Goal: Transaction & Acquisition: Download file/media

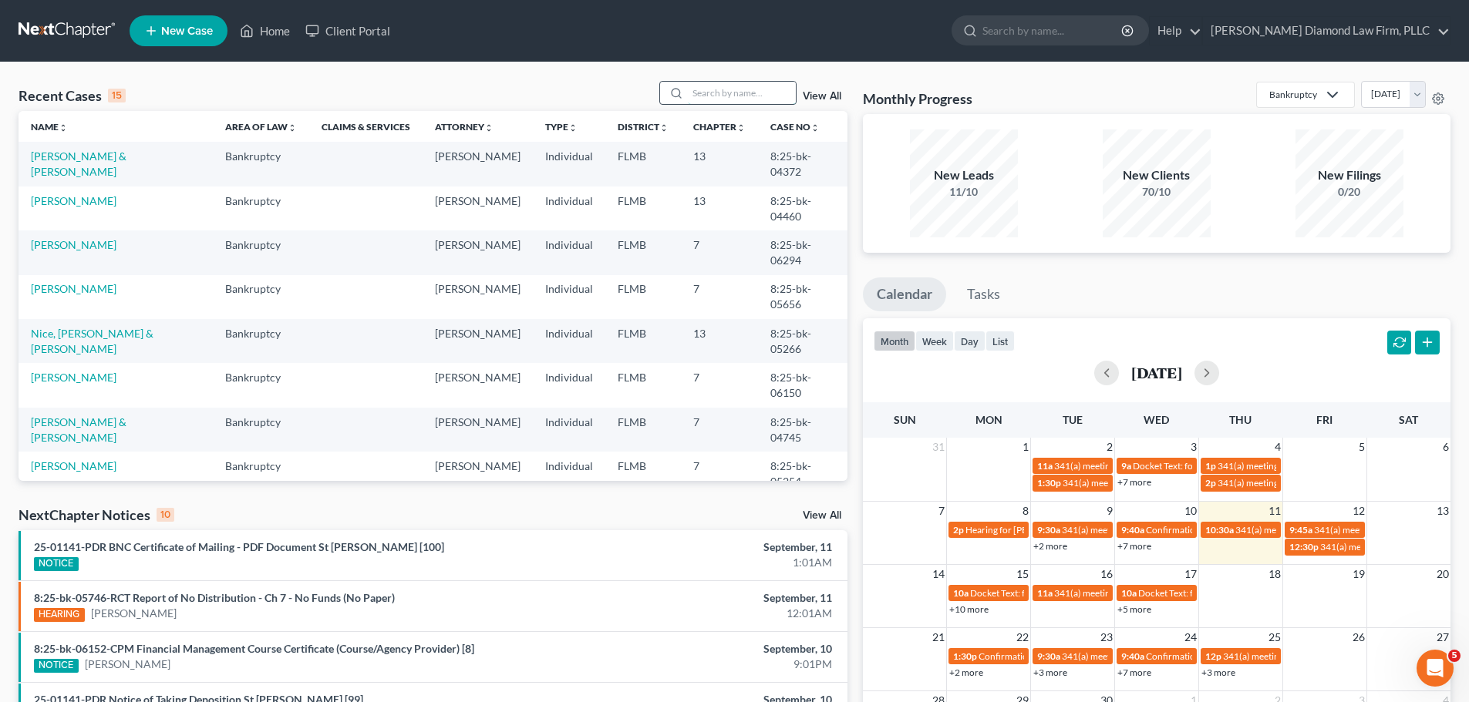
click at [729, 89] on input "search" at bounding box center [742, 93] width 108 height 22
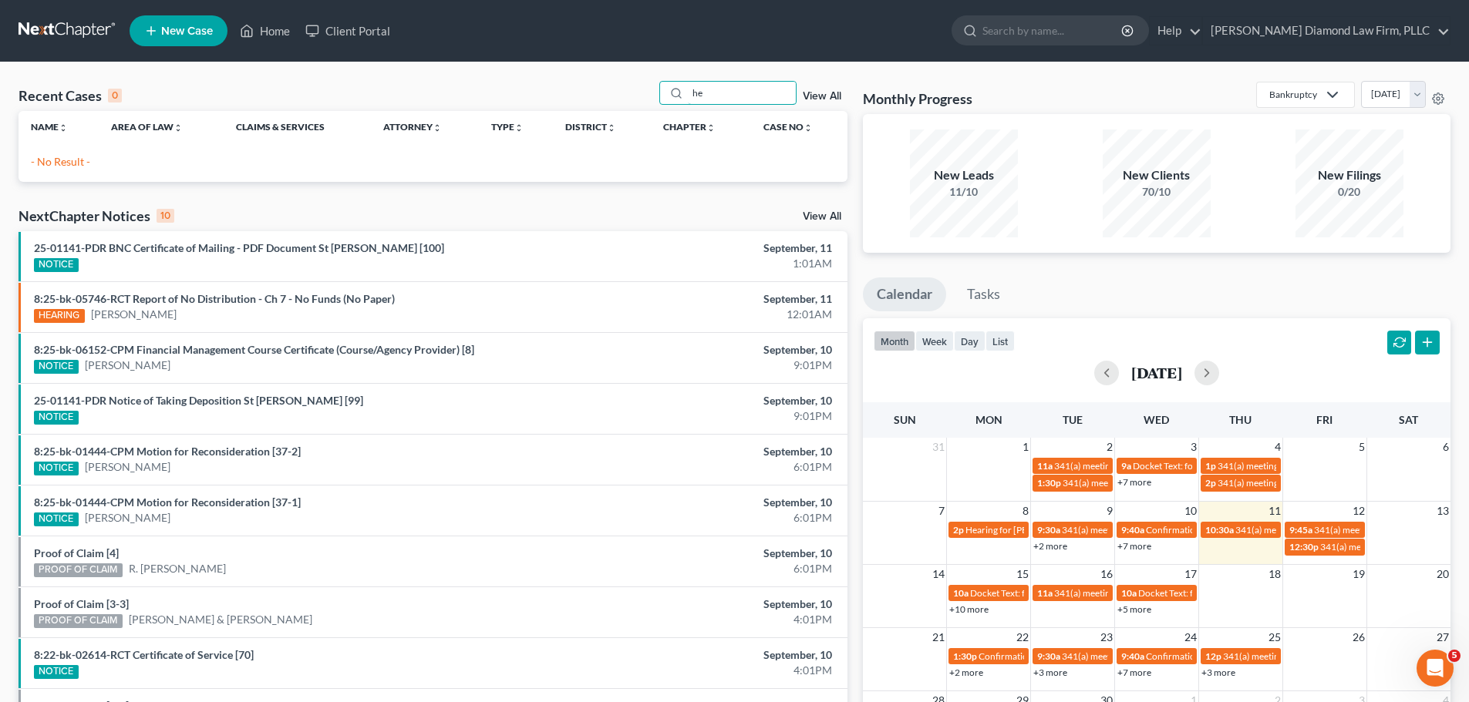
type input "h"
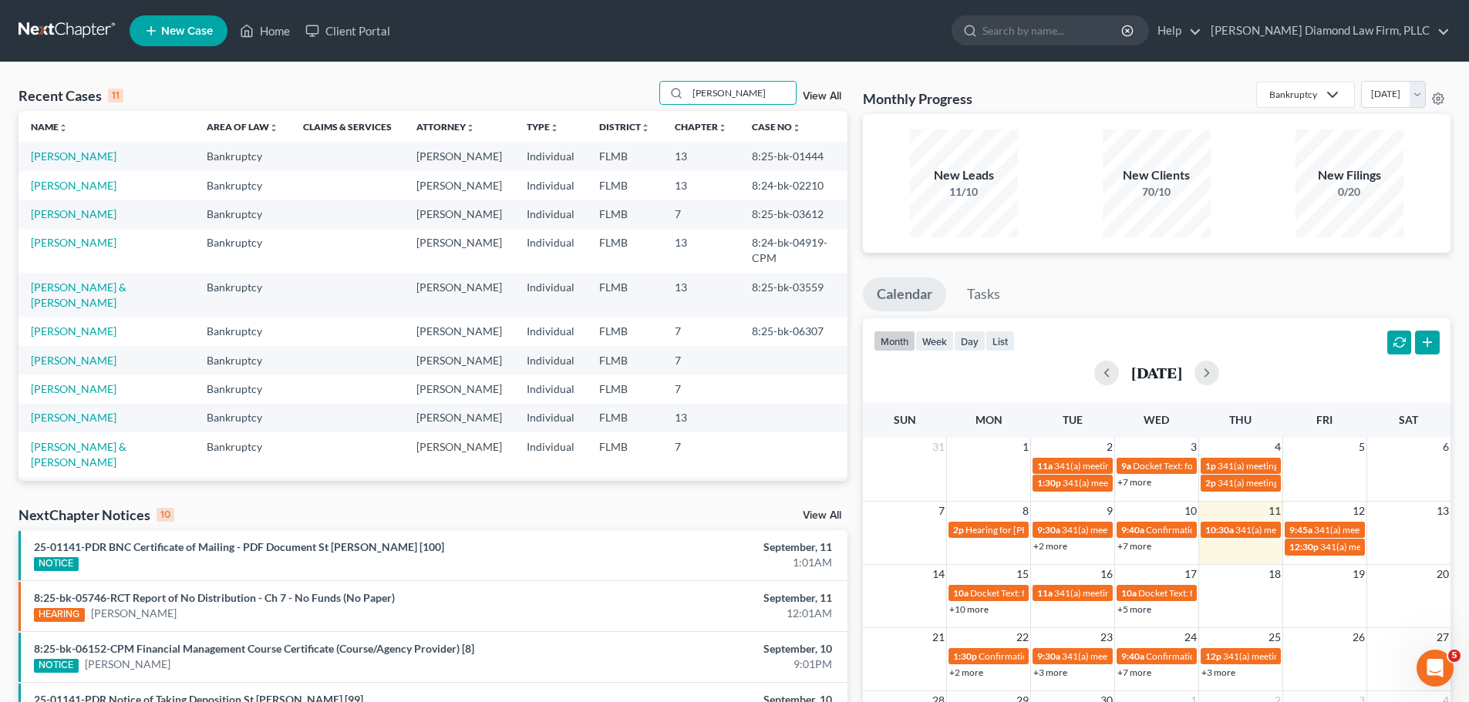
type input "robert"
click at [105, 346] on td "[PERSON_NAME]" at bounding box center [107, 360] width 176 height 29
click at [104, 354] on link "[PERSON_NAME]" at bounding box center [74, 360] width 86 height 13
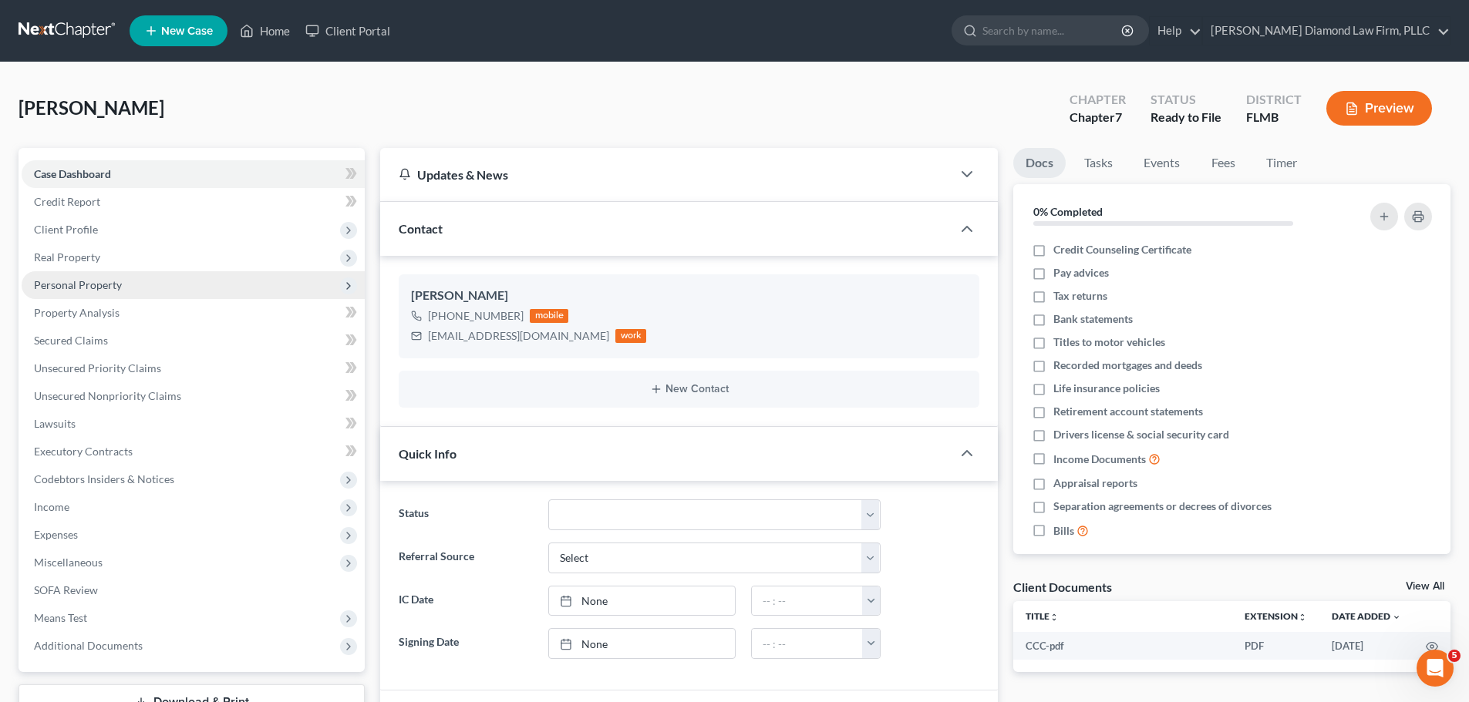
click at [109, 281] on span "Personal Property" at bounding box center [78, 284] width 88 height 13
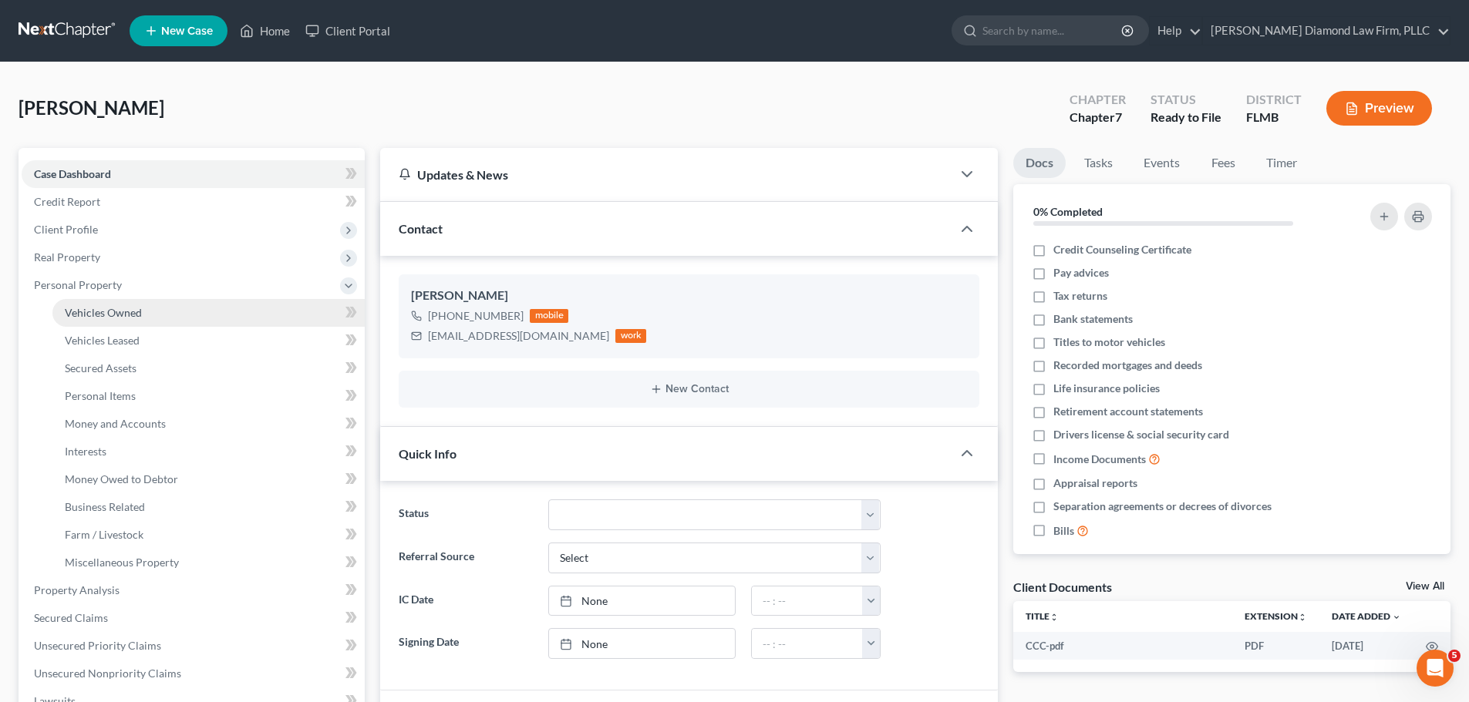
click at [106, 311] on span "Vehicles Owned" at bounding box center [103, 312] width 77 height 13
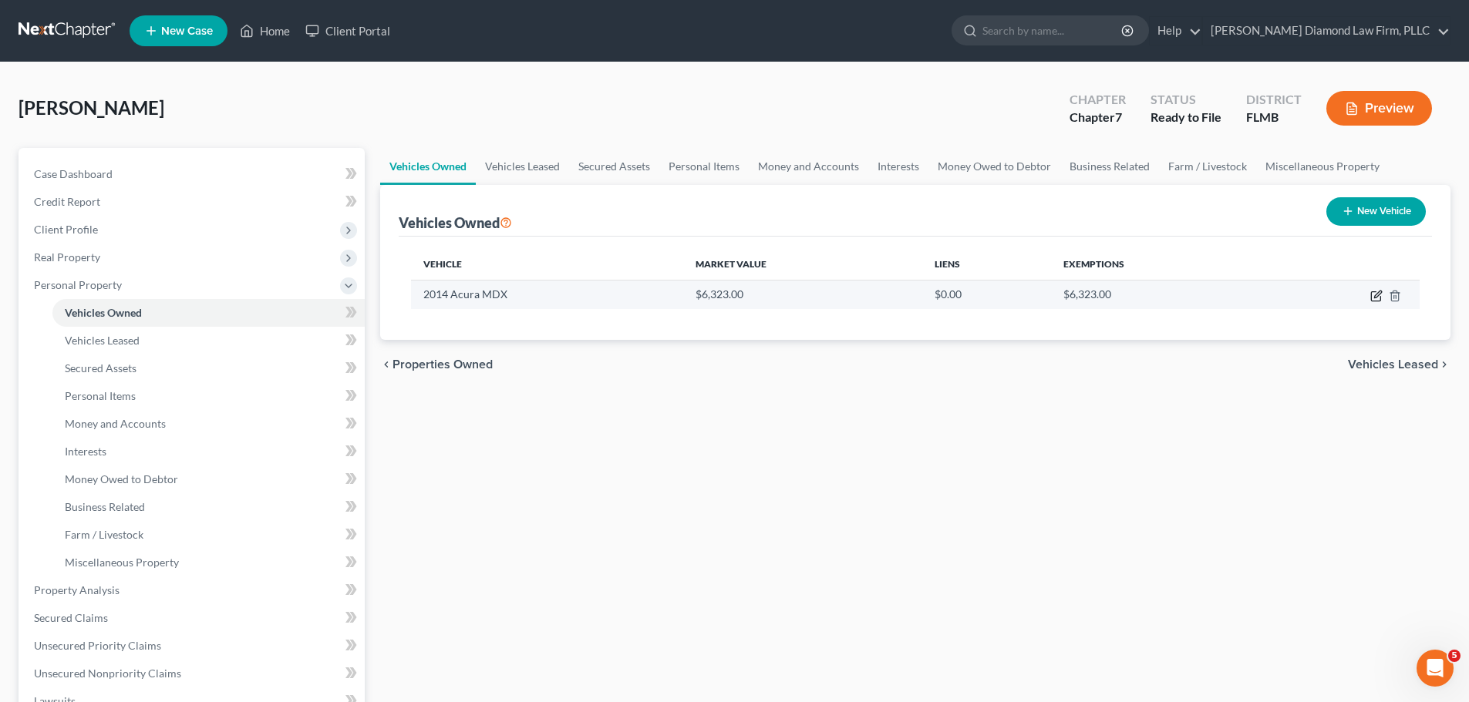
click at [1377, 301] on icon "button" at bounding box center [1375, 296] width 9 height 9
select select "0"
select select "12"
select select "2"
select select "0"
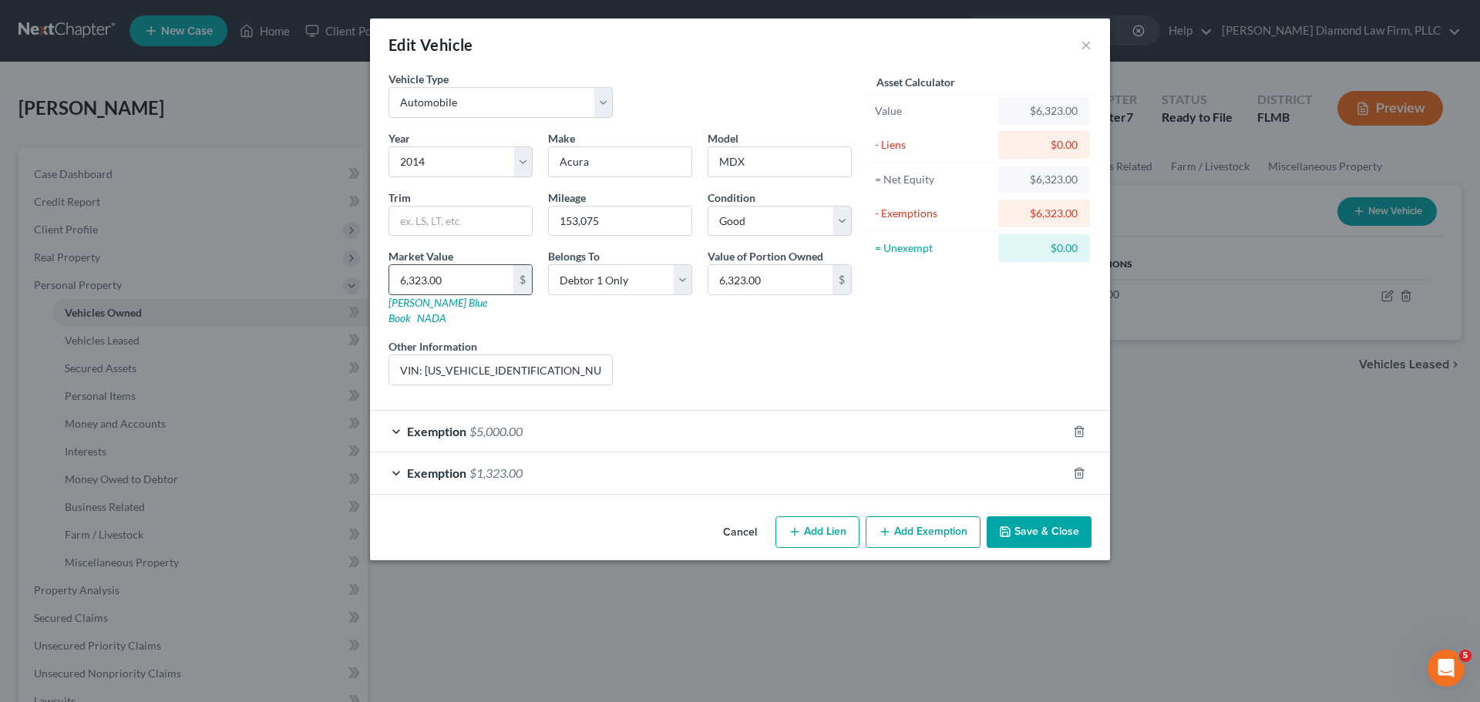
click at [475, 279] on input "6,323.00" at bounding box center [451, 279] width 124 height 29
type input "5"
type input "5.00"
type input "54"
type input "54.00"
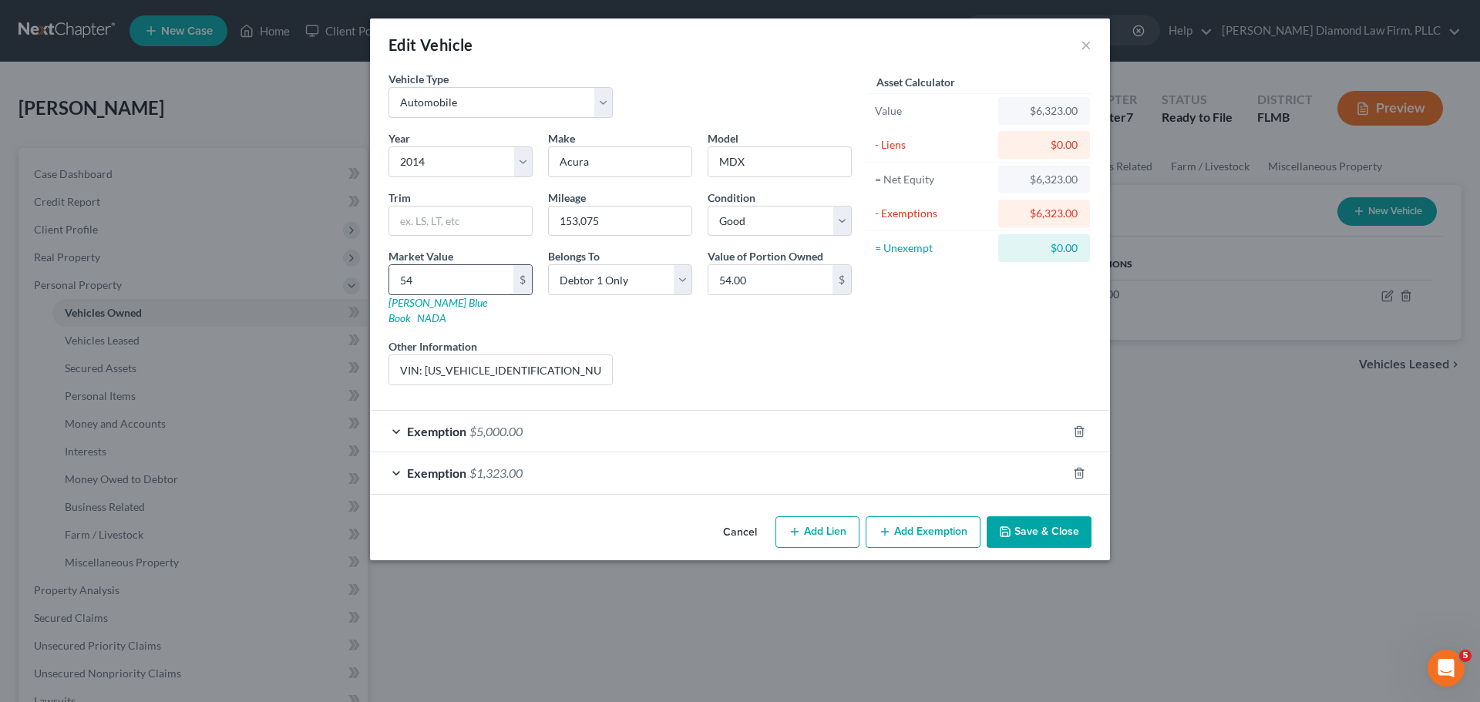
type input "540"
type input "540.00"
type input "5400"
type input "5,400.00"
type input "5,400"
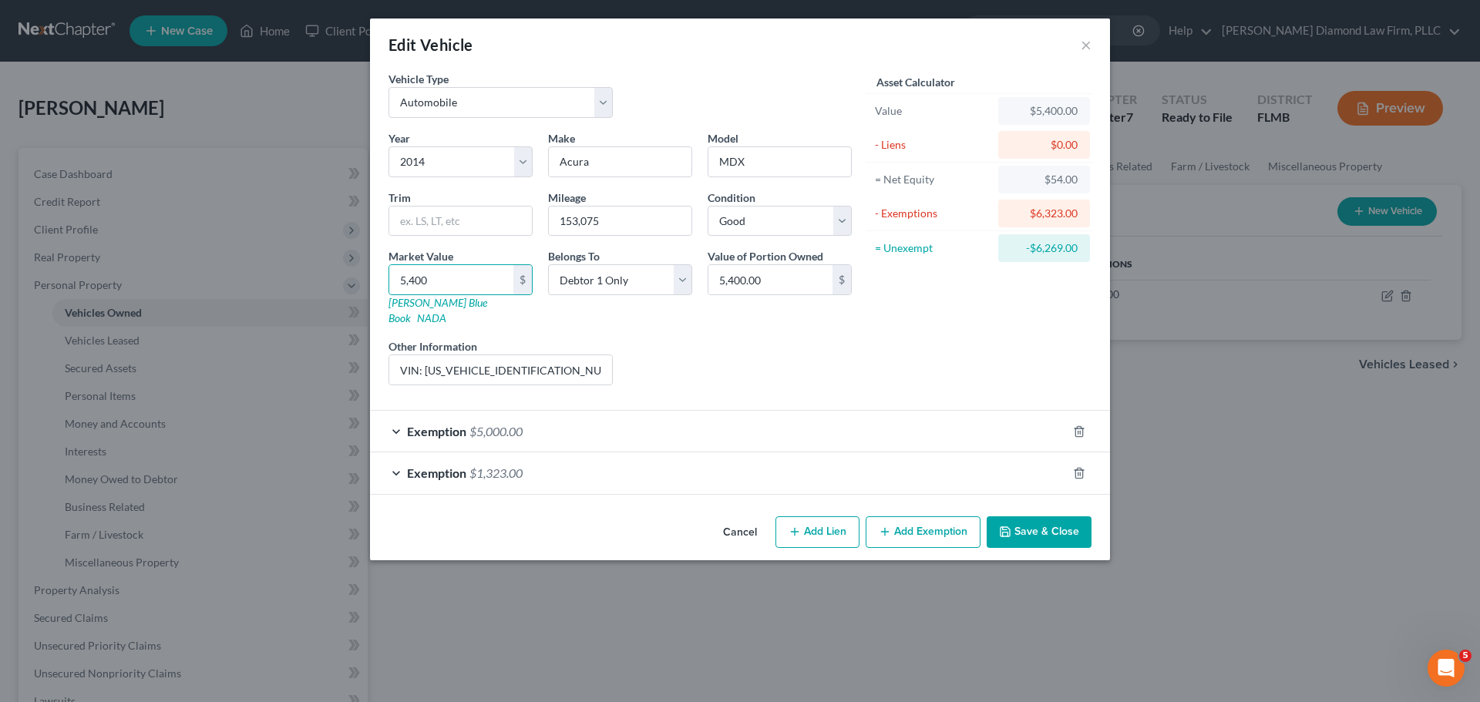
click at [530, 461] on div "Exemption $1,323.00" at bounding box center [718, 473] width 697 height 41
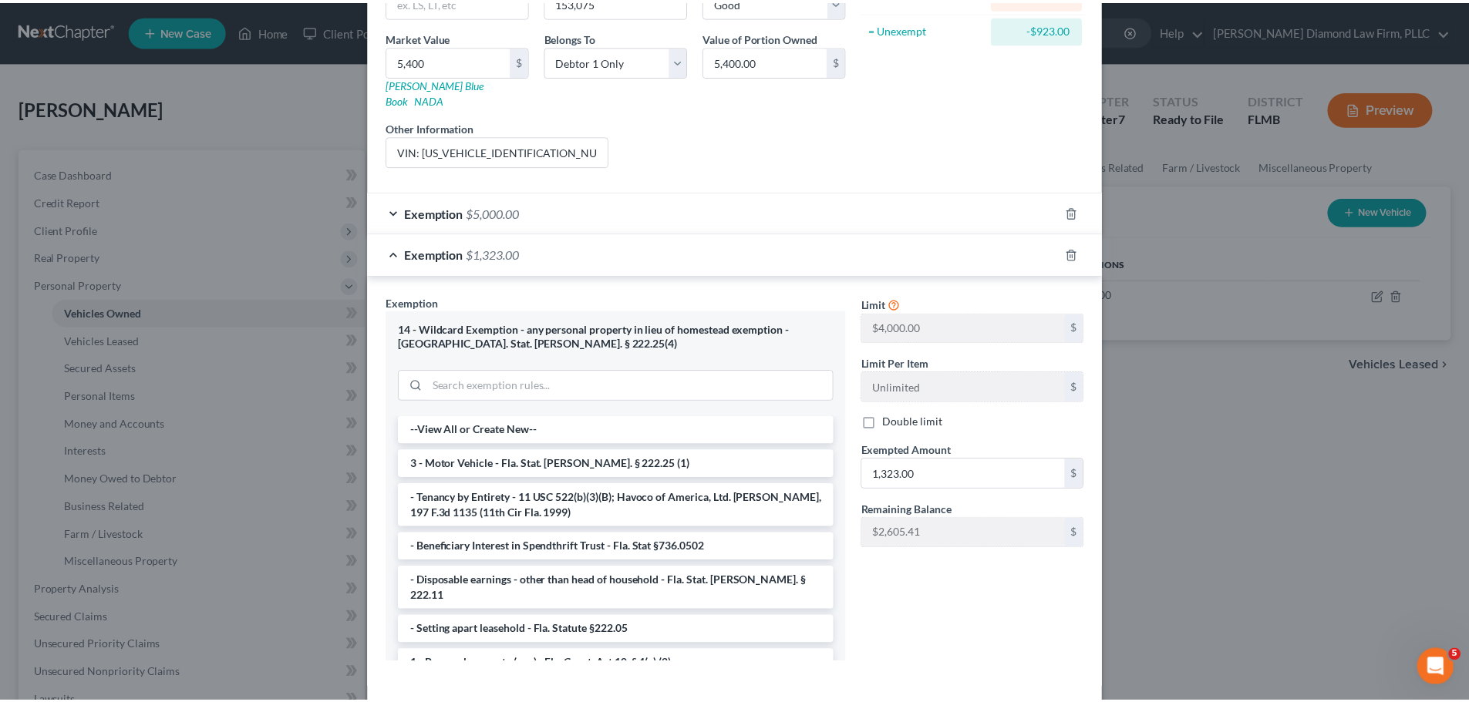
scroll to position [274, 0]
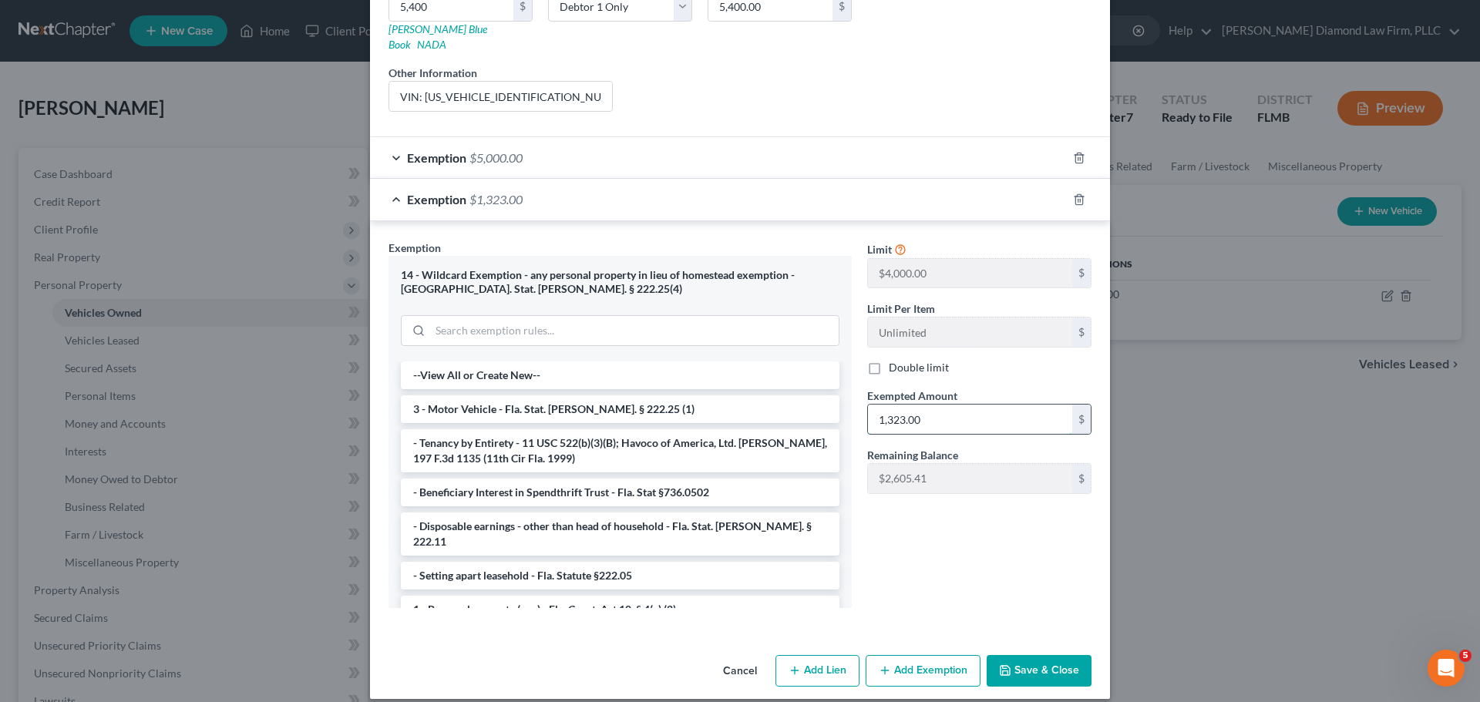
click at [924, 415] on input "1,323.00" at bounding box center [970, 419] width 204 height 29
type input "400"
click at [1045, 655] on button "Save & Close" at bounding box center [1039, 671] width 105 height 32
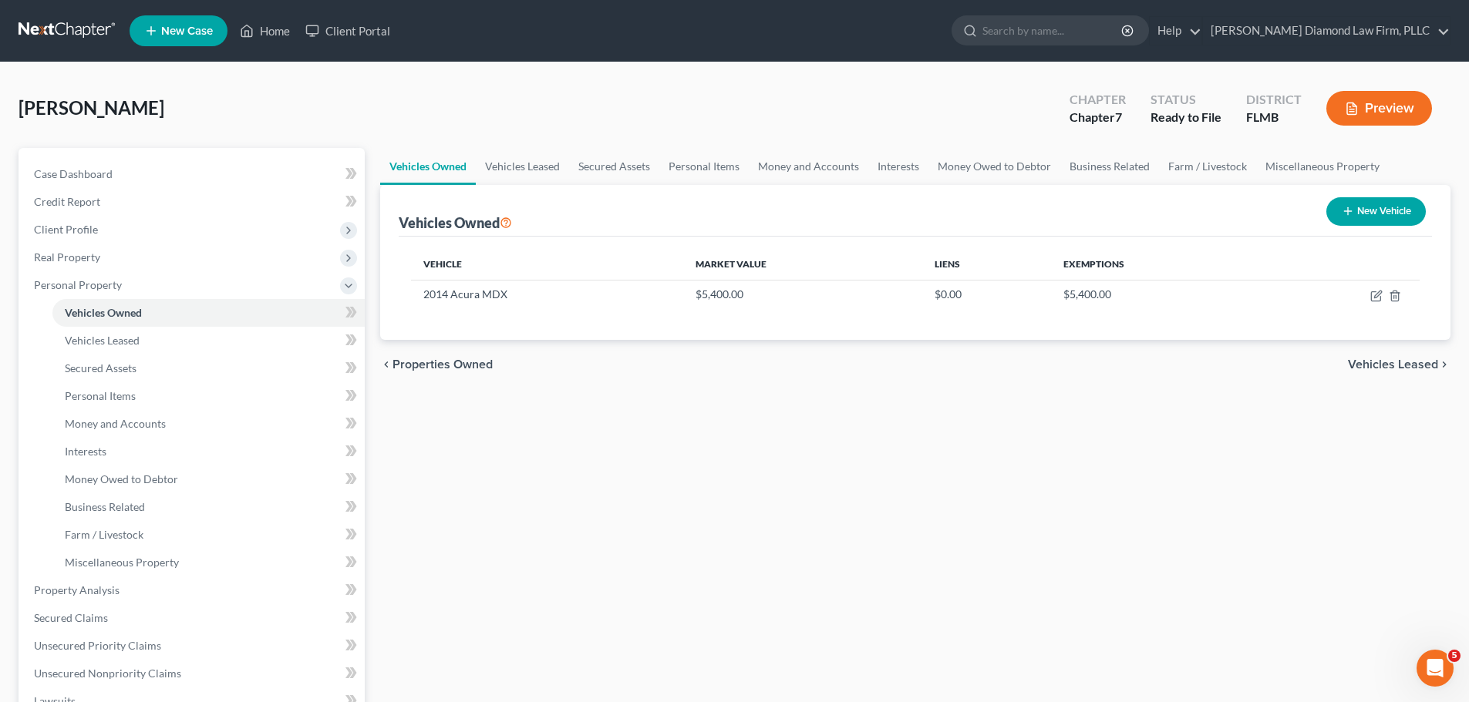
click at [44, 30] on link at bounding box center [68, 31] width 99 height 28
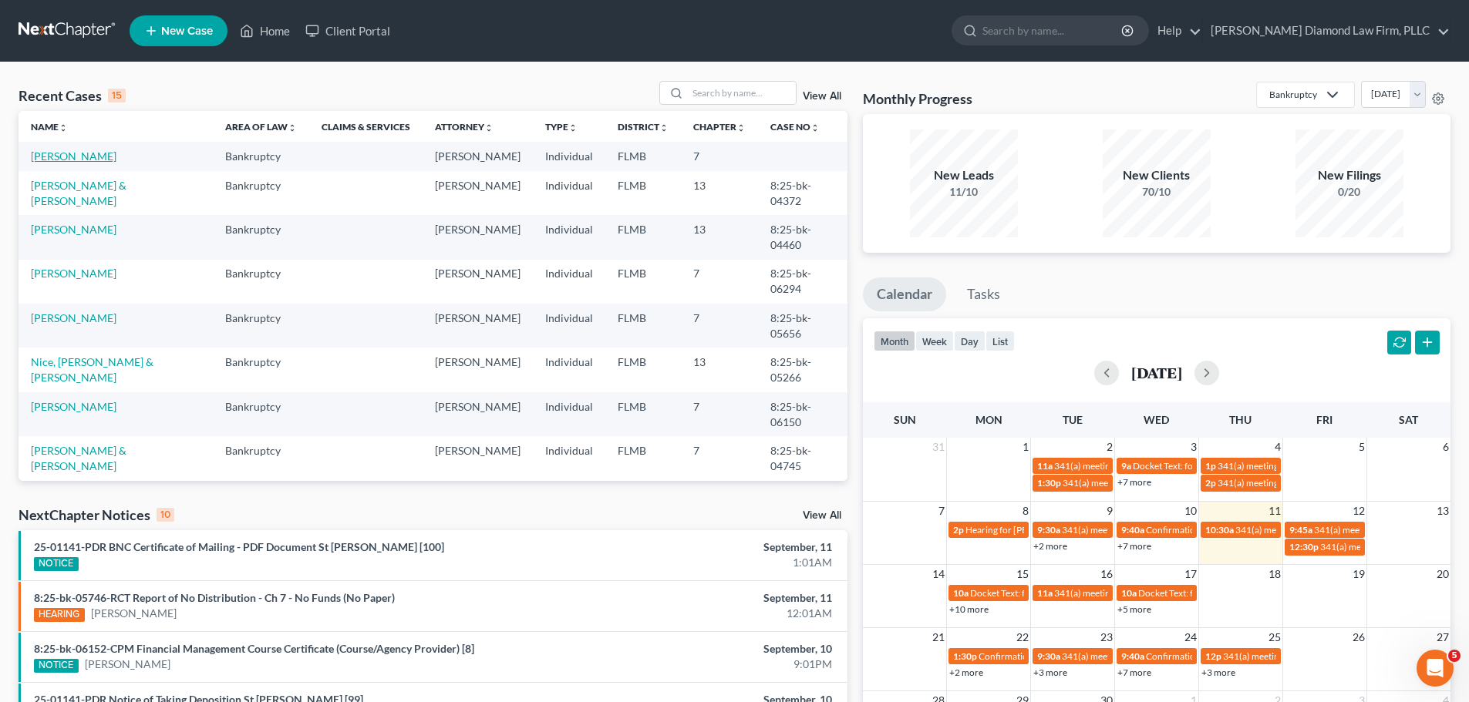
click at [72, 162] on link "[PERSON_NAME]" at bounding box center [74, 156] width 86 height 13
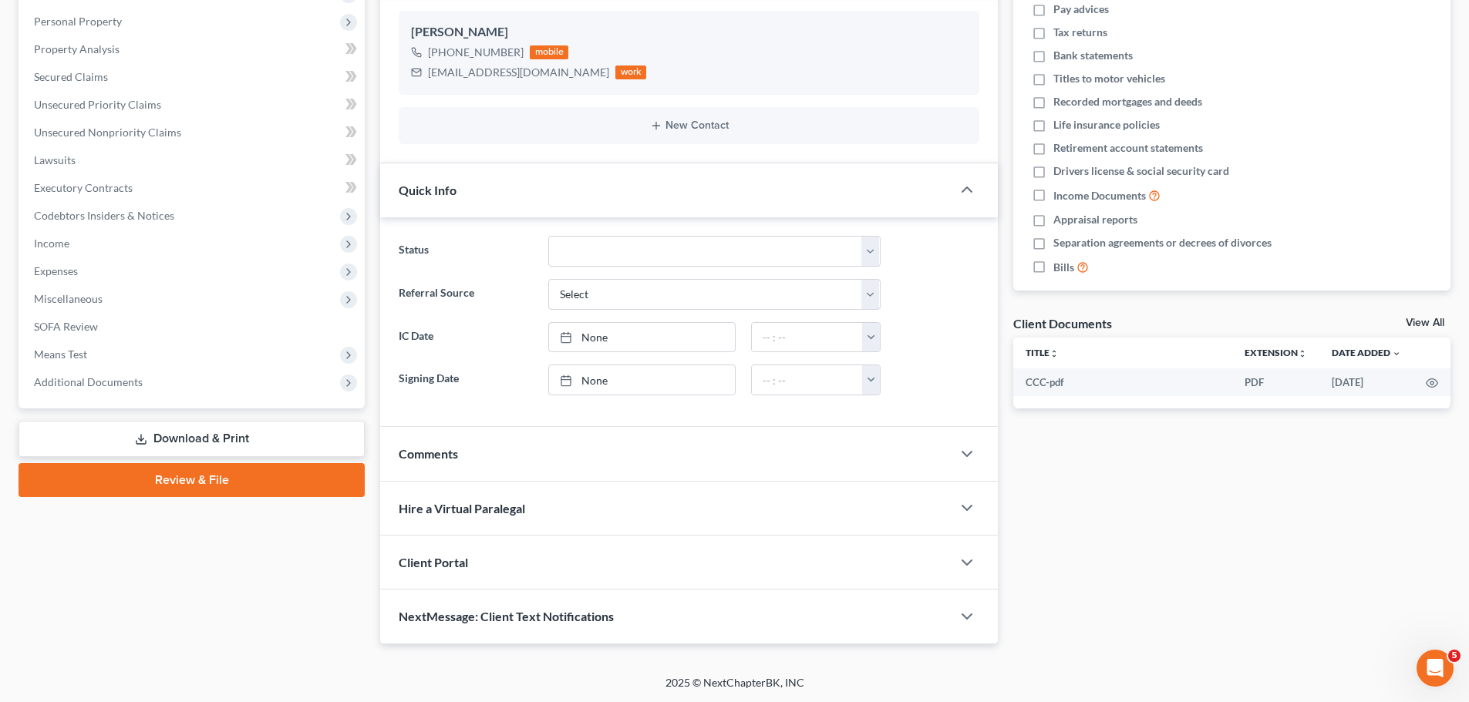
scroll to position [264, 0]
click at [207, 432] on link "Download & Print" at bounding box center [192, 438] width 346 height 36
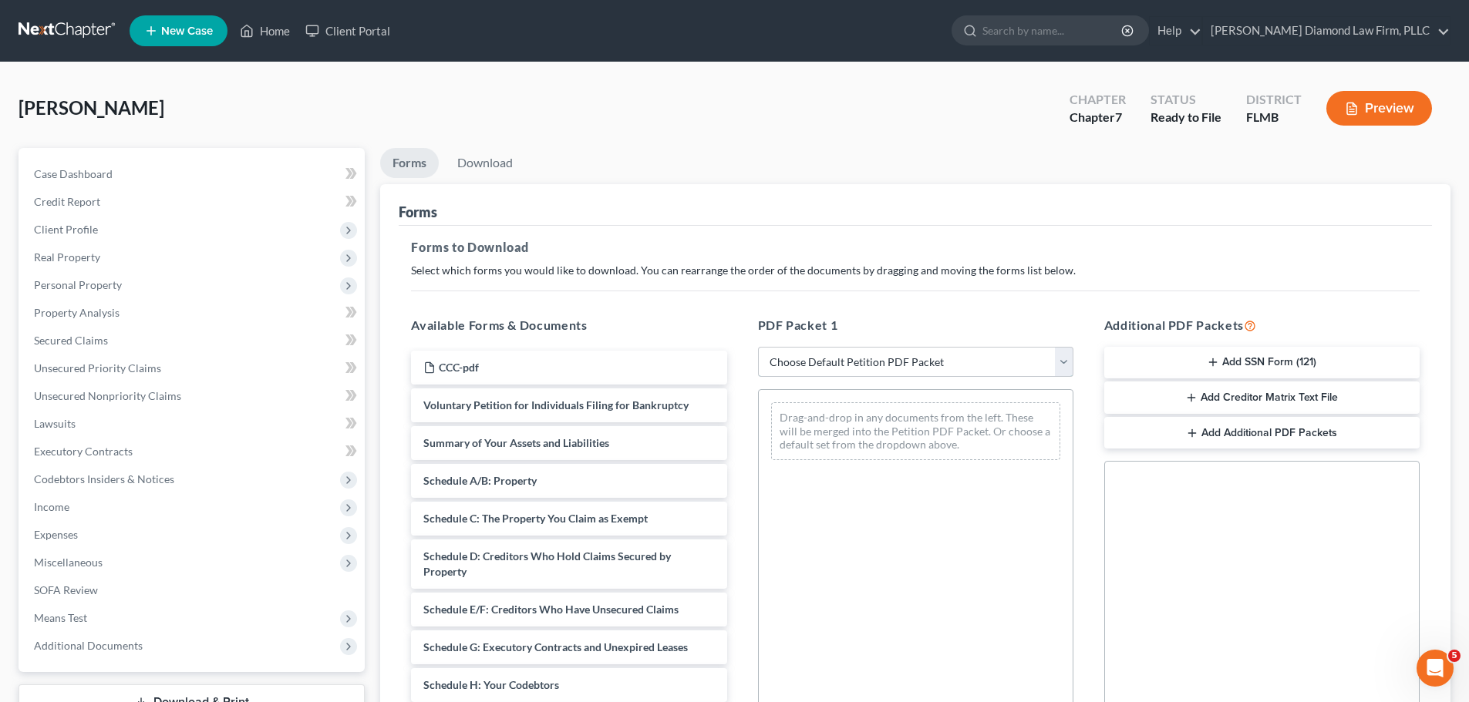
click at [847, 354] on select "Choose Default Petition PDF Packet Complete Bankruptcy Petition (all forms and …" at bounding box center [915, 362] width 315 height 31
select select "0"
click at [758, 347] on select "Choose Default Petition PDF Packet Complete Bankruptcy Petition (all forms and …" at bounding box center [915, 362] width 315 height 31
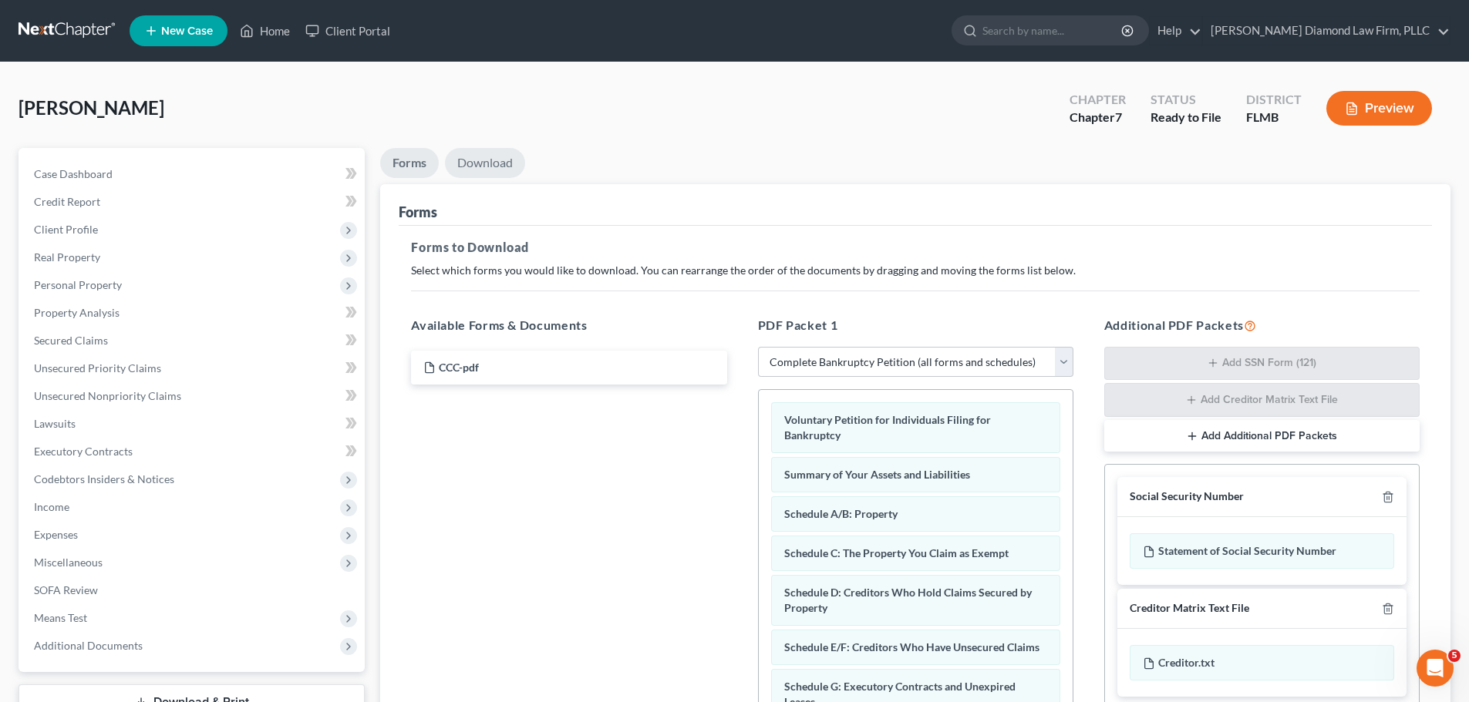
click at [469, 163] on link "Download" at bounding box center [485, 163] width 80 height 30
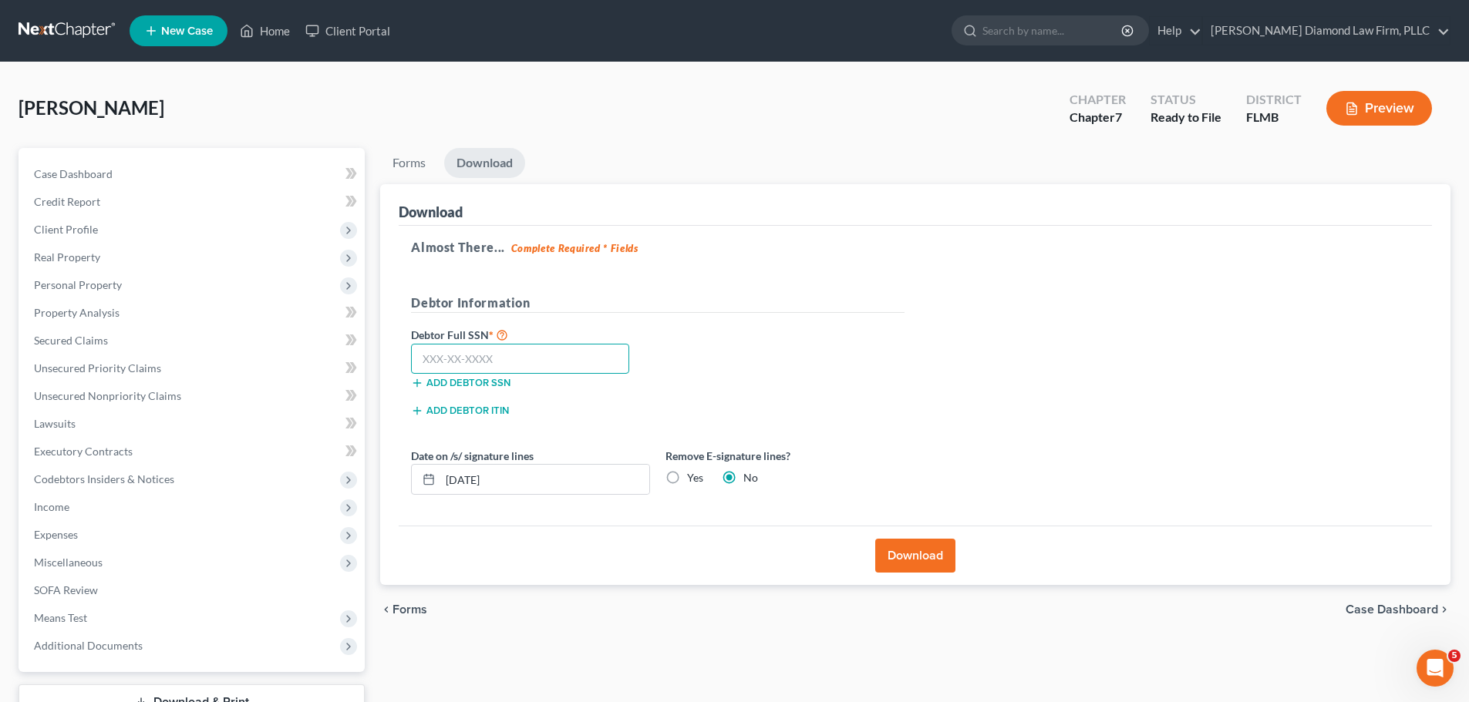
click at [564, 357] on input "text" at bounding box center [520, 359] width 218 height 31
click at [540, 359] on input "text" at bounding box center [520, 359] width 218 height 31
type input "232-06-4851"
click at [921, 550] on button "Download" at bounding box center [915, 556] width 80 height 34
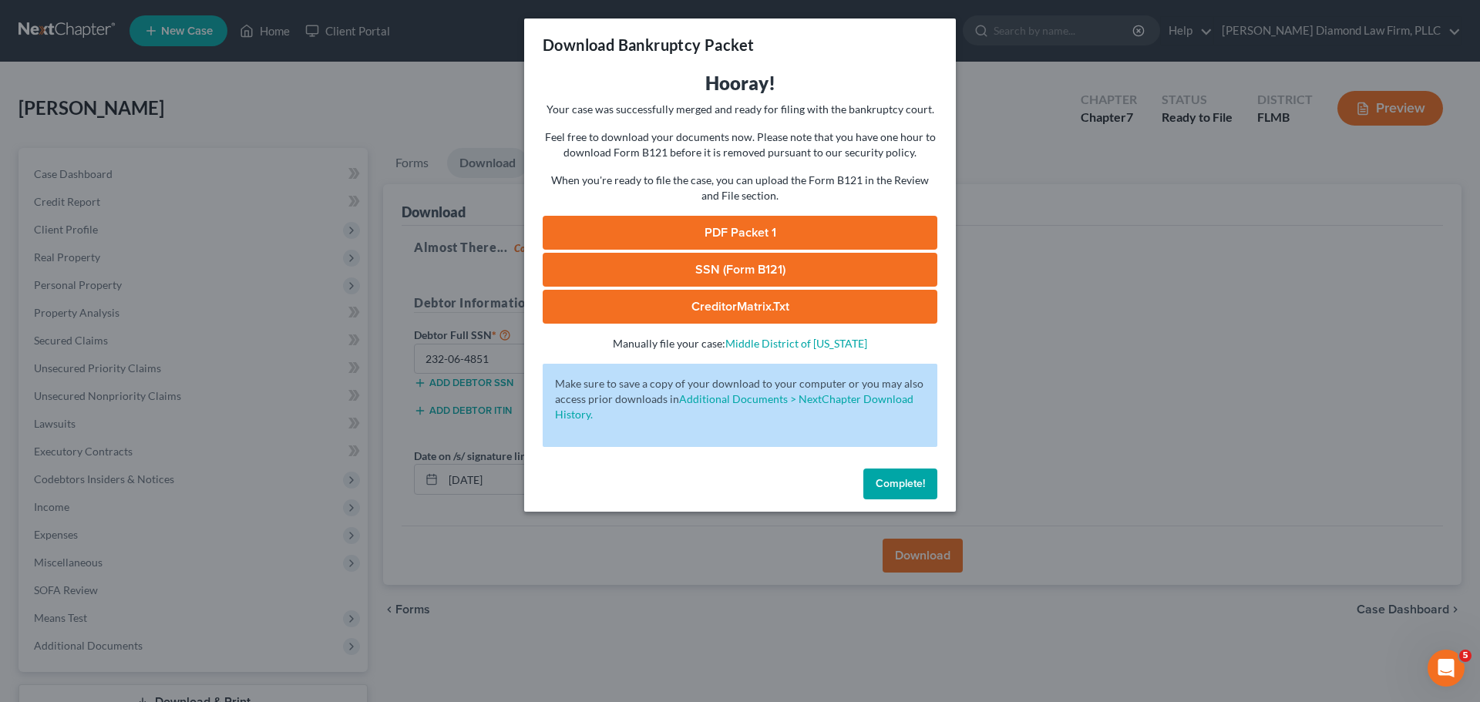
click at [671, 237] on link "PDF Packet 1" at bounding box center [740, 233] width 395 height 34
click at [912, 479] on span "Complete!" at bounding box center [900, 483] width 49 height 13
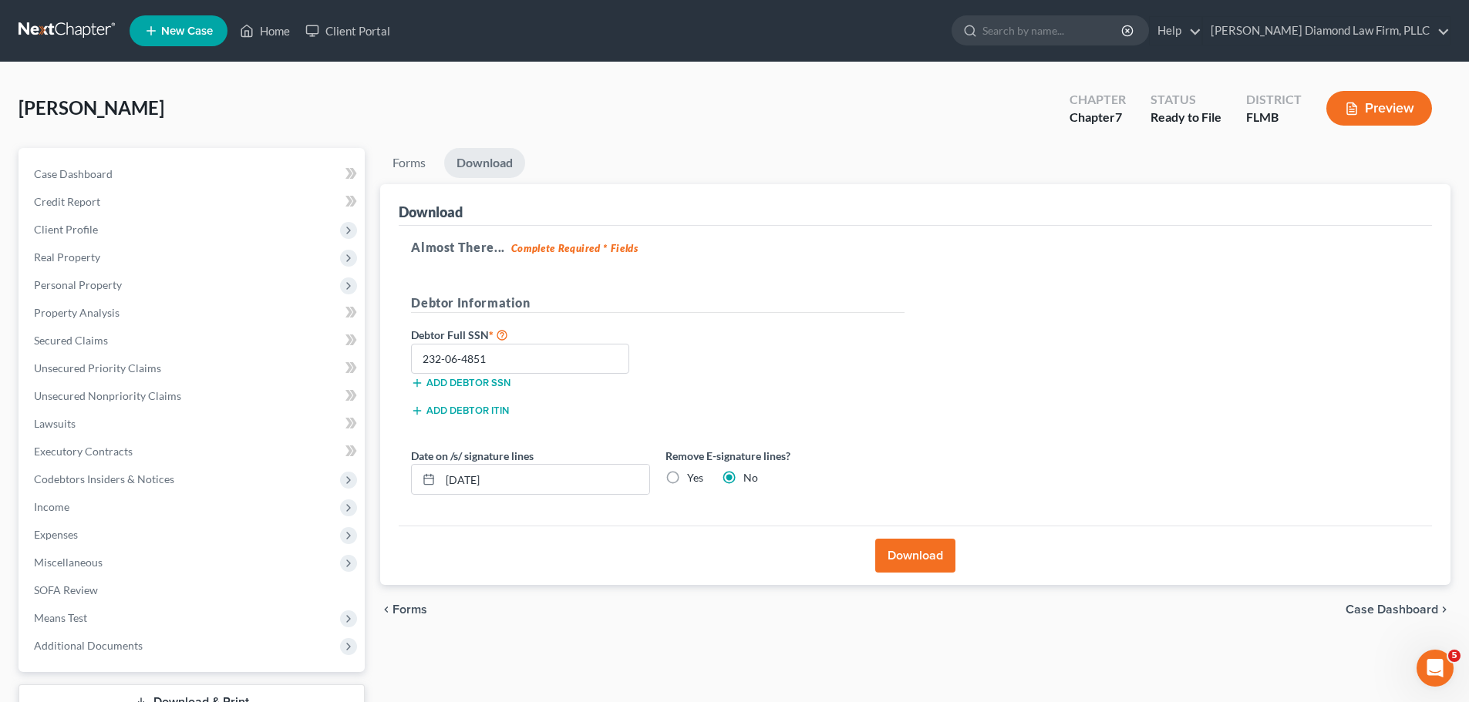
click at [50, 33] on link at bounding box center [68, 31] width 99 height 28
